Goal: Information Seeking & Learning: Find specific fact

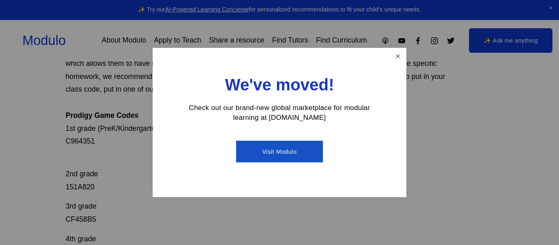
scroll to position [104, 0]
click at [404, 52] on link "Close" at bounding box center [398, 56] width 14 height 14
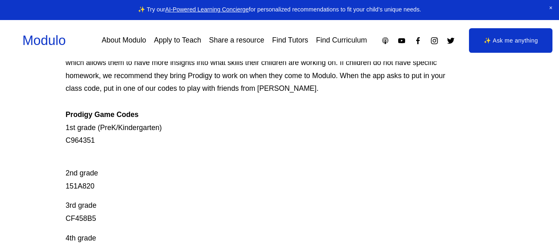
click at [81, 138] on p "Prodigy is our go-to mastery- based tool to give kids lots of fun, engaging mat…" at bounding box center [257, 88] width 385 height 117
copy p "C964351"
click at [87, 181] on p "2nd grade 151A820" at bounding box center [257, 173] width 385 height 39
click at [89, 185] on p "2nd grade 151A820" at bounding box center [257, 173] width 385 height 39
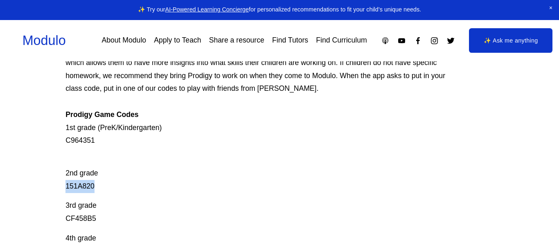
click at [89, 185] on p "2nd grade 151A820" at bounding box center [257, 173] width 385 height 39
copy p "151A820"
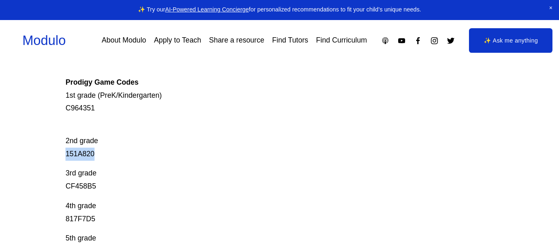
scroll to position [136, 0]
click at [77, 185] on p "3rd grade CF458B5" at bounding box center [257, 180] width 385 height 26
click at [78, 187] on p "3rd grade CF458B5" at bounding box center [257, 180] width 385 height 26
click at [79, 188] on p "3rd grade CF458B5" at bounding box center [257, 180] width 385 height 26
click at [77, 187] on p "3rd grade CF458B5" at bounding box center [257, 180] width 385 height 26
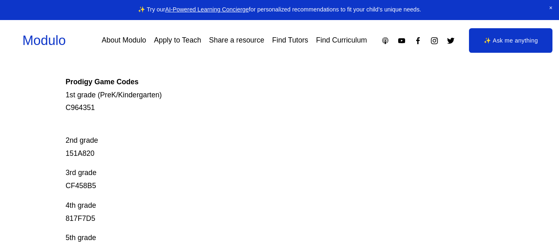
click at [77, 188] on p "3rd grade CF458B5" at bounding box center [257, 180] width 385 height 26
click at [76, 189] on p "3rd grade CF458B5" at bounding box center [257, 180] width 385 height 26
click at [78, 187] on p "3rd grade CF458B5" at bounding box center [257, 180] width 385 height 26
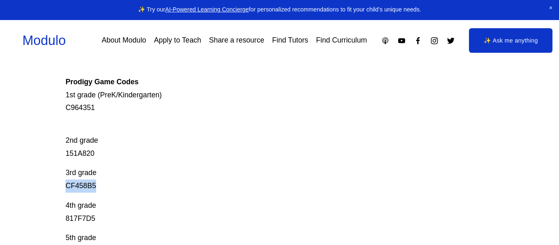
copy p "CF458B5"
